Goal: Transaction & Acquisition: Purchase product/service

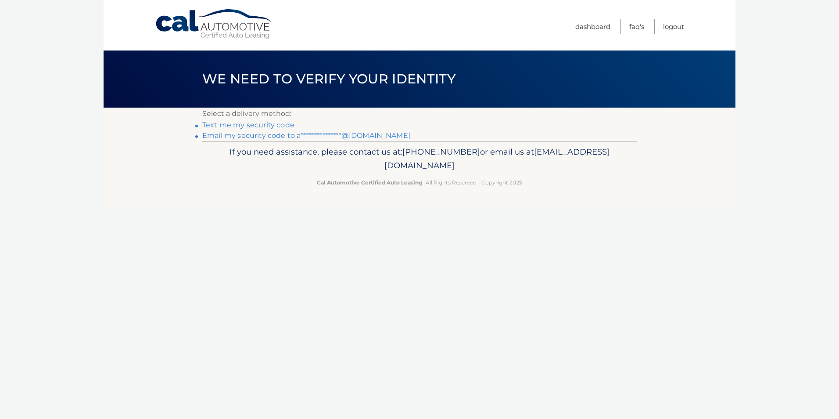
click at [260, 125] on link "Text me my security code" at bounding box center [248, 125] width 92 height 8
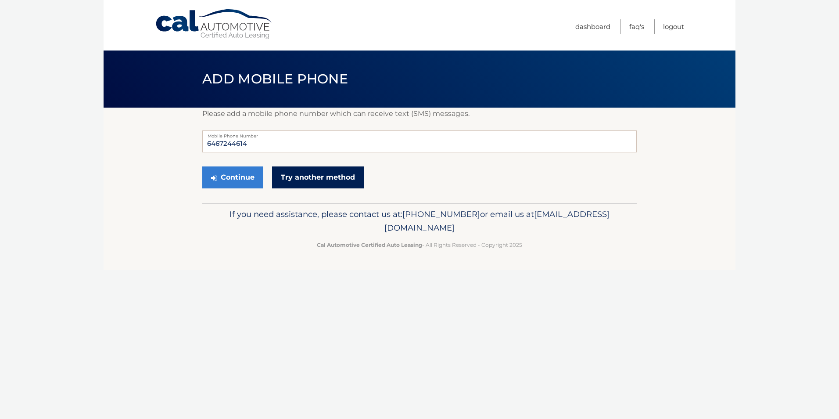
click at [291, 171] on link "Try another method" at bounding box center [318, 177] width 92 height 22
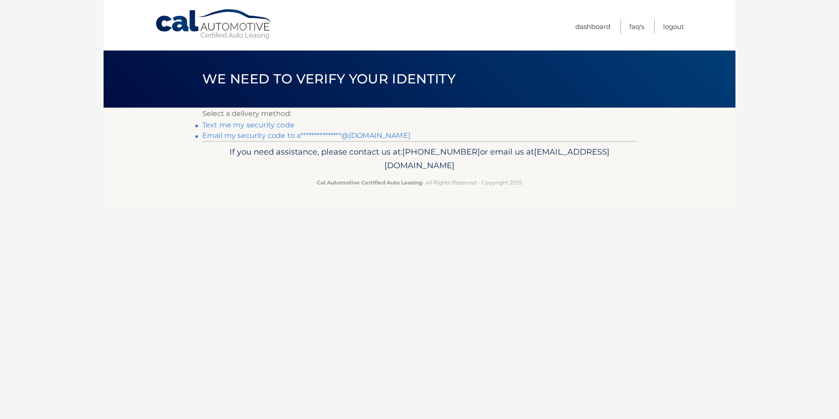
click at [264, 136] on link "**********" at bounding box center [306, 135] width 208 height 8
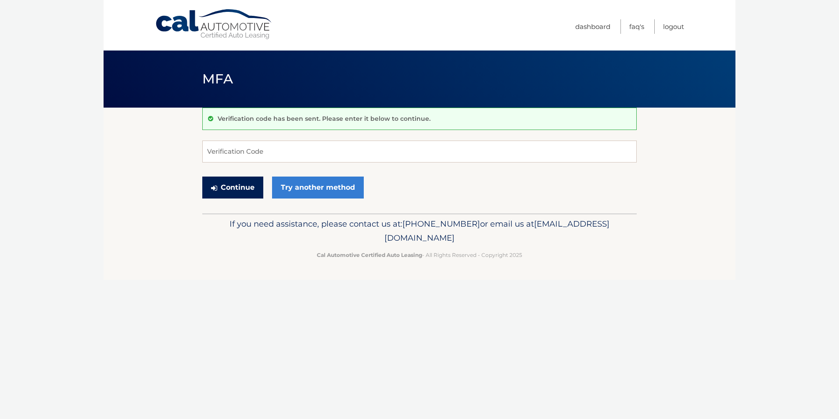
click at [239, 188] on button "Continue" at bounding box center [232, 187] width 61 height 22
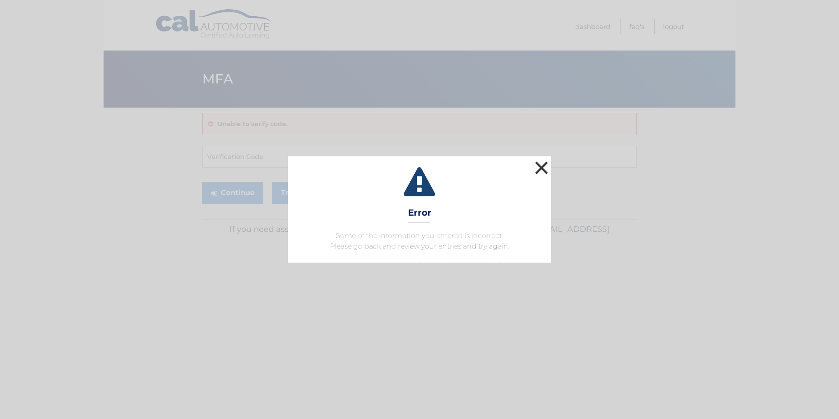
click at [543, 169] on button "×" at bounding box center [542, 168] width 18 height 18
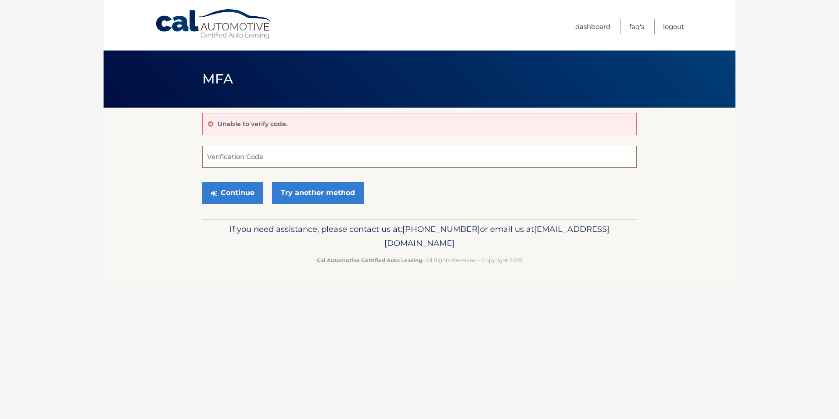
click at [245, 158] on input "Verification Code" at bounding box center [419, 157] width 434 height 22
type input "836578"
click at [242, 193] on button "Continue" at bounding box center [232, 193] width 61 height 22
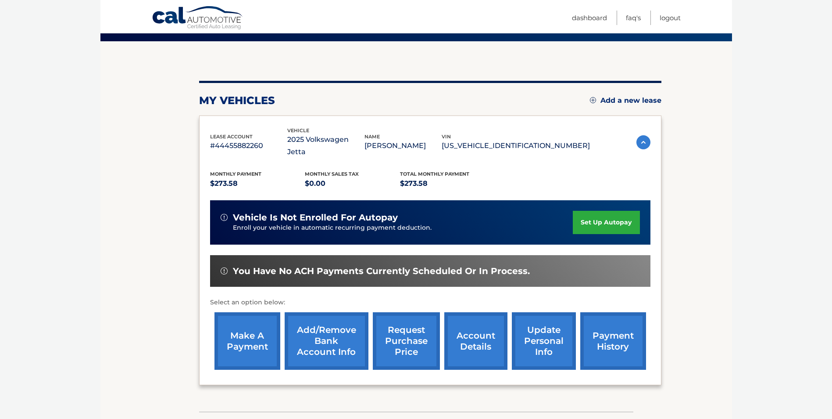
scroll to position [67, 0]
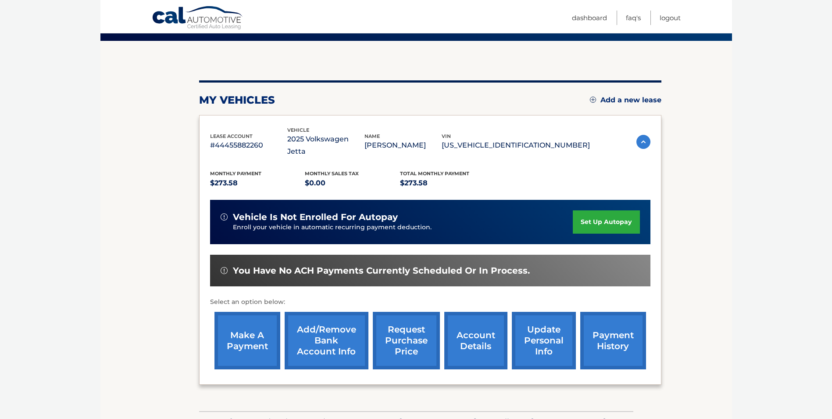
click at [261, 326] on link "make a payment" at bounding box center [248, 340] width 66 height 57
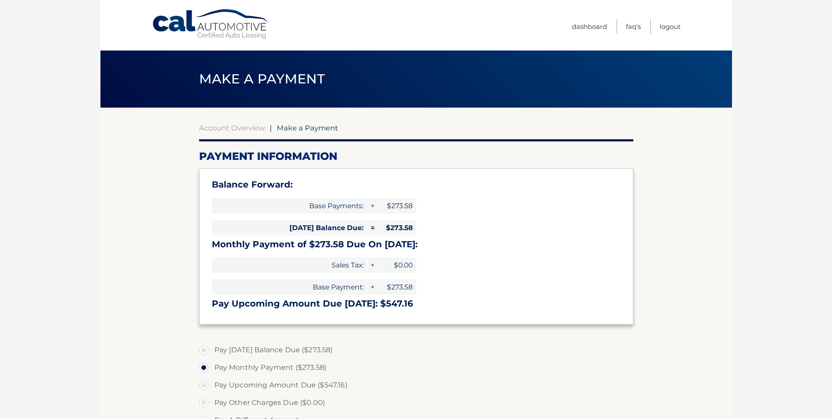
select select "NWFhOWNhOWItMTJhNC00N2ZjLTg0ZjAtZDJkZDEzZTVlZGI4"
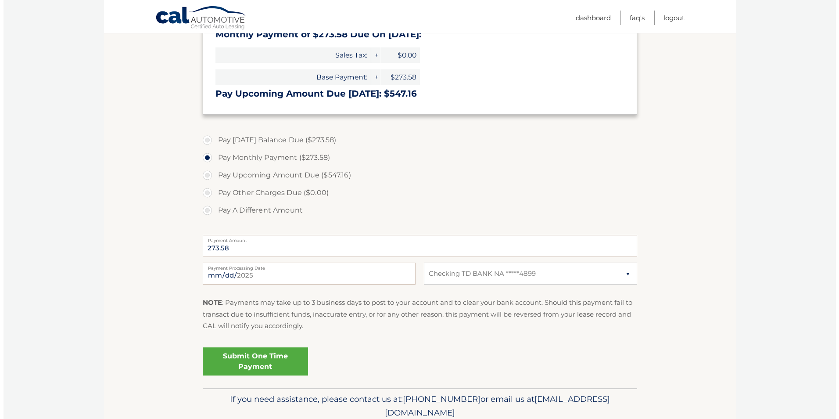
scroll to position [212, 0]
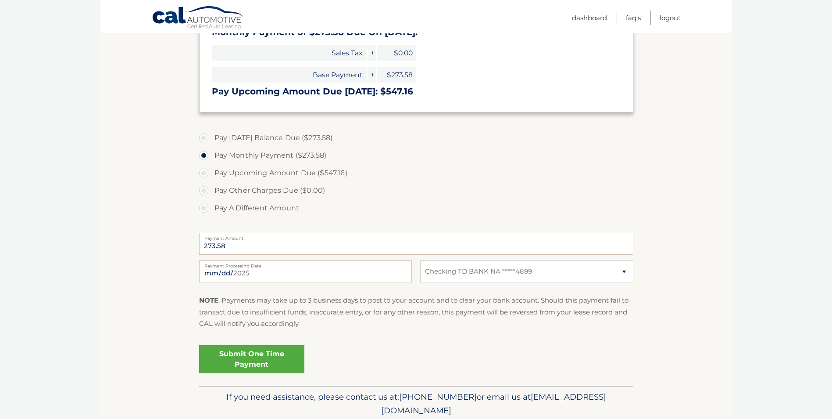
click at [249, 358] on link "Submit One Time Payment" at bounding box center [251, 359] width 105 height 28
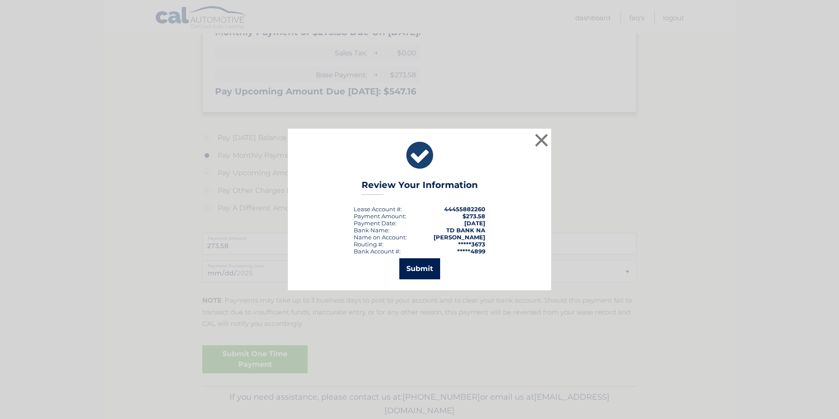
click at [427, 269] on button "Submit" at bounding box center [419, 268] width 41 height 21
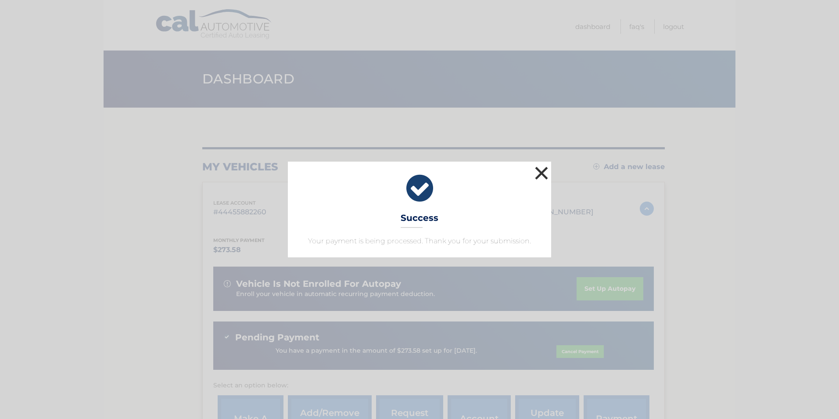
click at [545, 173] on button "×" at bounding box center [542, 173] width 18 height 18
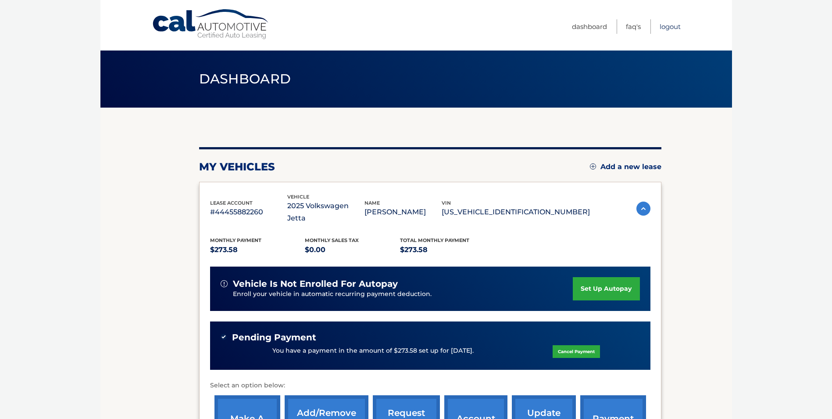
click at [667, 26] on link "Logout" at bounding box center [670, 26] width 21 height 14
